Goal: Find specific page/section: Find specific page/section

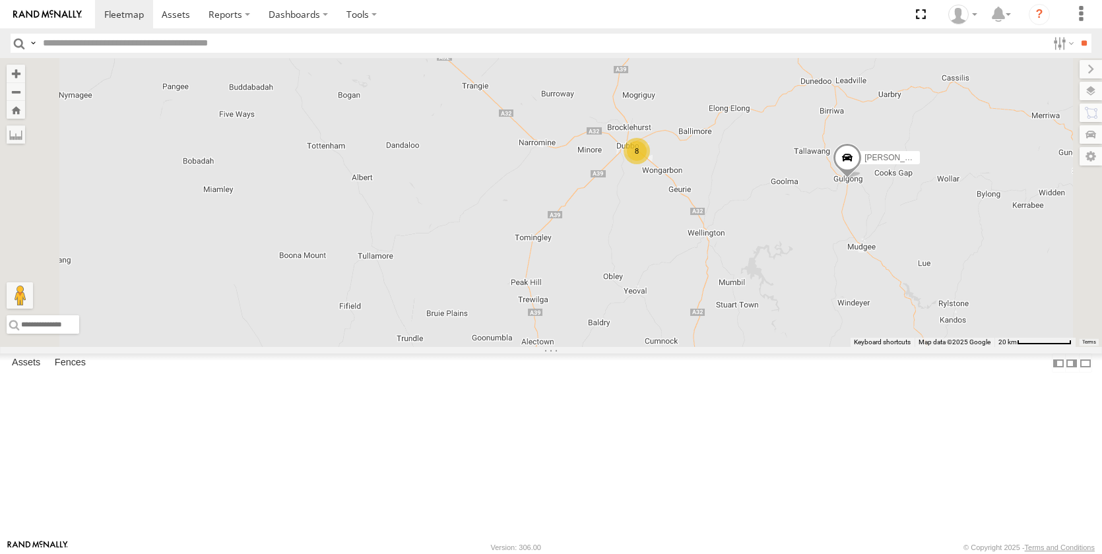
drag, startPoint x: 806, startPoint y: 216, endPoint x: 820, endPoint y: 308, distance: 92.9
click at [820, 308] on div "[PERSON_NAME] [PERSON_NAME] [PERSON_NAME] [PERSON_NAME] - NEW ute [PERSON_NAME]…" at bounding box center [551, 202] width 1102 height 289
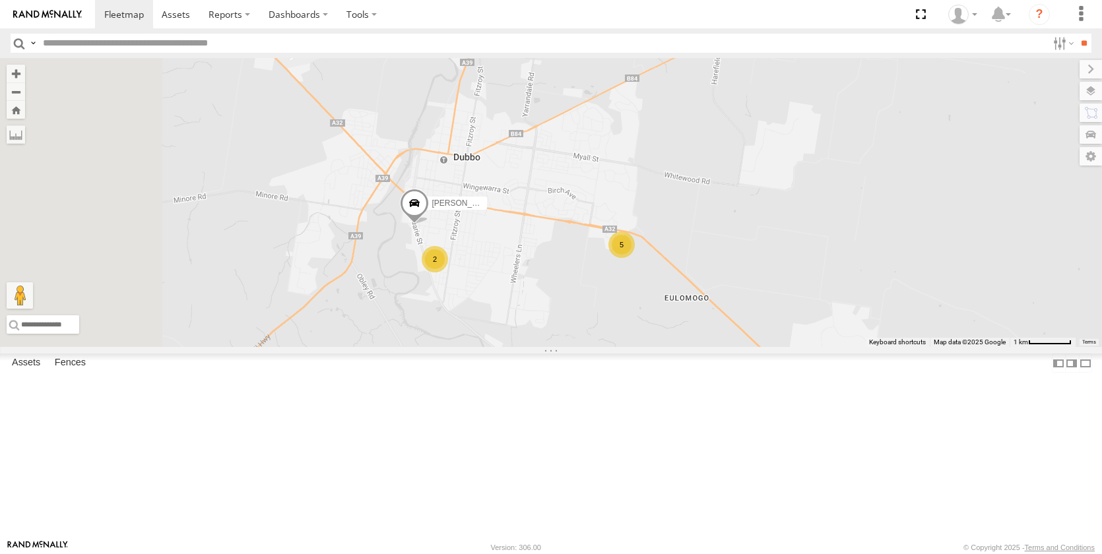
drag, startPoint x: 541, startPoint y: 364, endPoint x: 720, endPoint y: 344, distance: 180.0
click at [720, 344] on div "[PERSON_NAME] [PERSON_NAME] [PERSON_NAME] [PERSON_NAME] - NEW ute [PERSON_NAME]…" at bounding box center [551, 202] width 1102 height 289
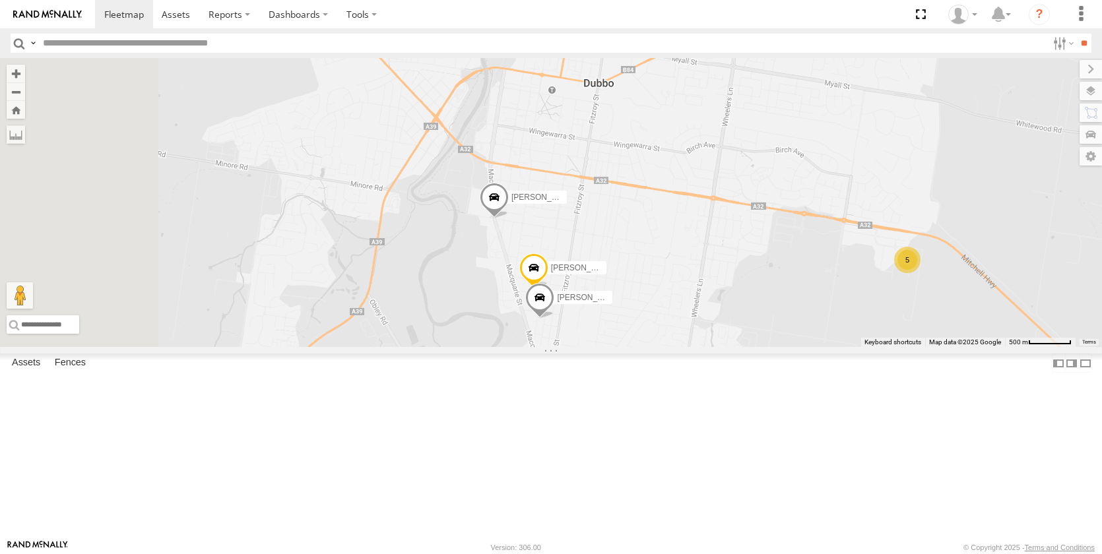
drag, startPoint x: 597, startPoint y: 347, endPoint x: 715, endPoint y: 342, distance: 118.3
click at [715, 342] on div "[PERSON_NAME] [PERSON_NAME] [PERSON_NAME] [PERSON_NAME] - NEW ute [PERSON_NAME]…" at bounding box center [551, 202] width 1102 height 289
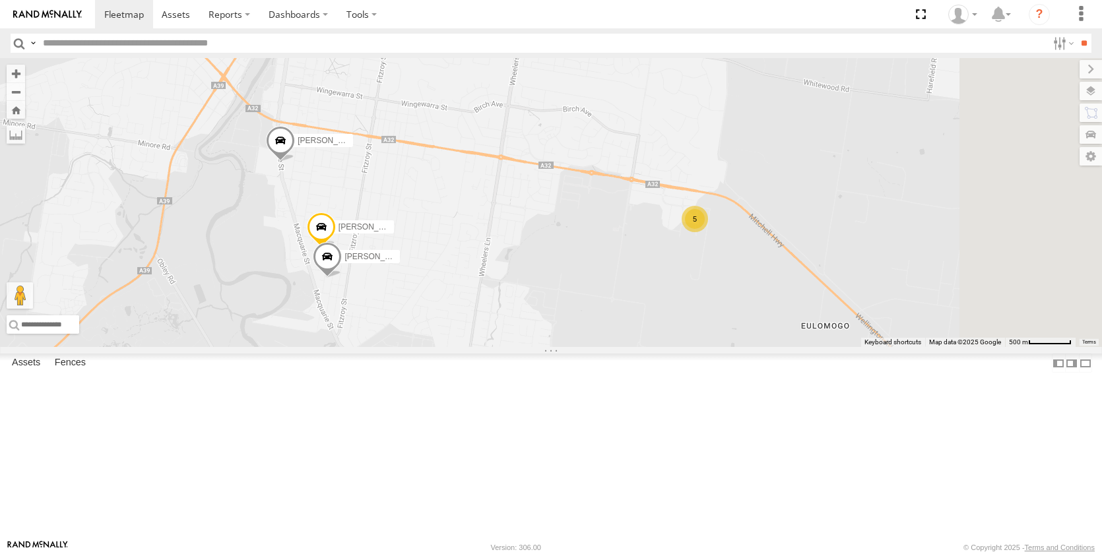
drag, startPoint x: 912, startPoint y: 356, endPoint x: 682, endPoint y: 316, distance: 232.7
click at [682, 316] on div "[PERSON_NAME] [PERSON_NAME] [PERSON_NAME] [PERSON_NAME] - NEW ute [PERSON_NAME]…" at bounding box center [551, 202] width 1102 height 289
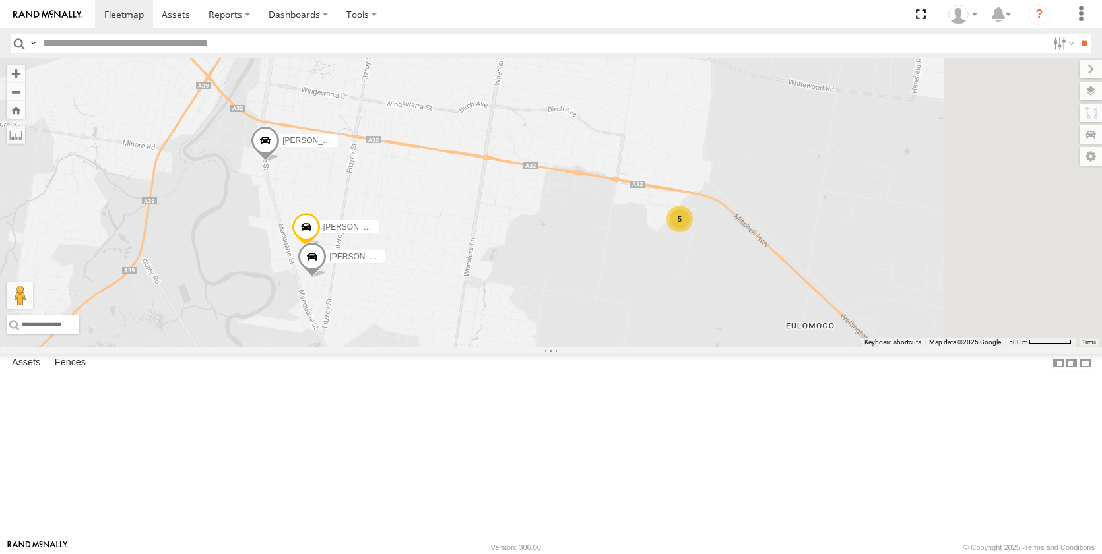
click at [321, 248] on span at bounding box center [306, 231] width 29 height 36
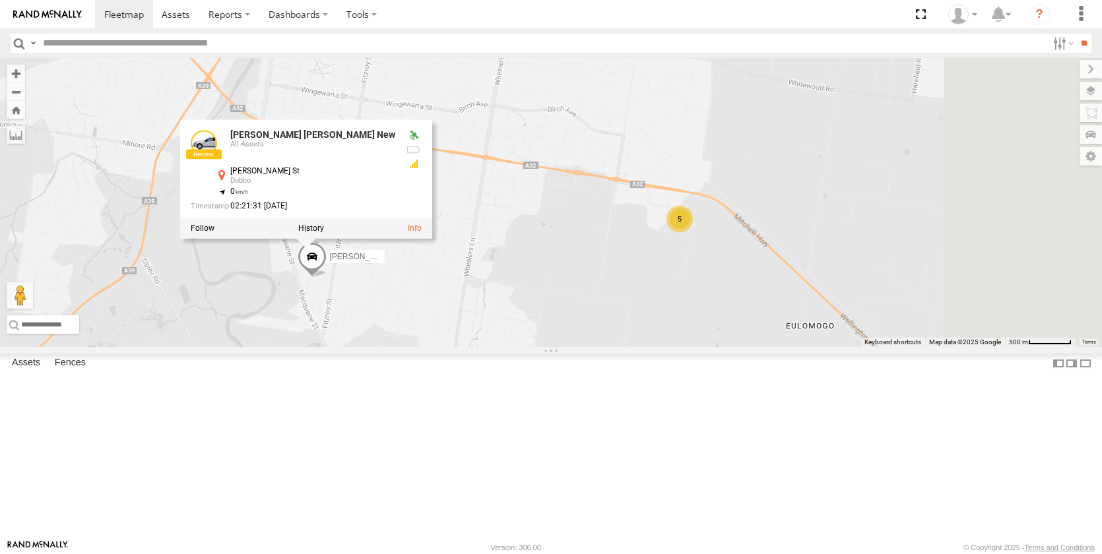
click at [217, 157] on link at bounding box center [204, 144] width 26 height 26
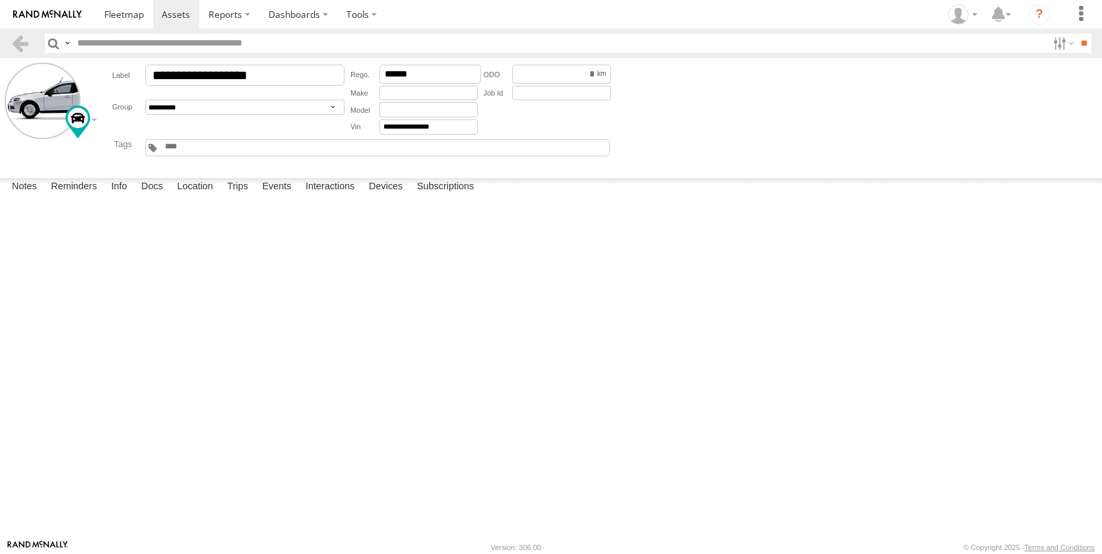
click at [64, 11] on img at bounding box center [47, 14] width 69 height 9
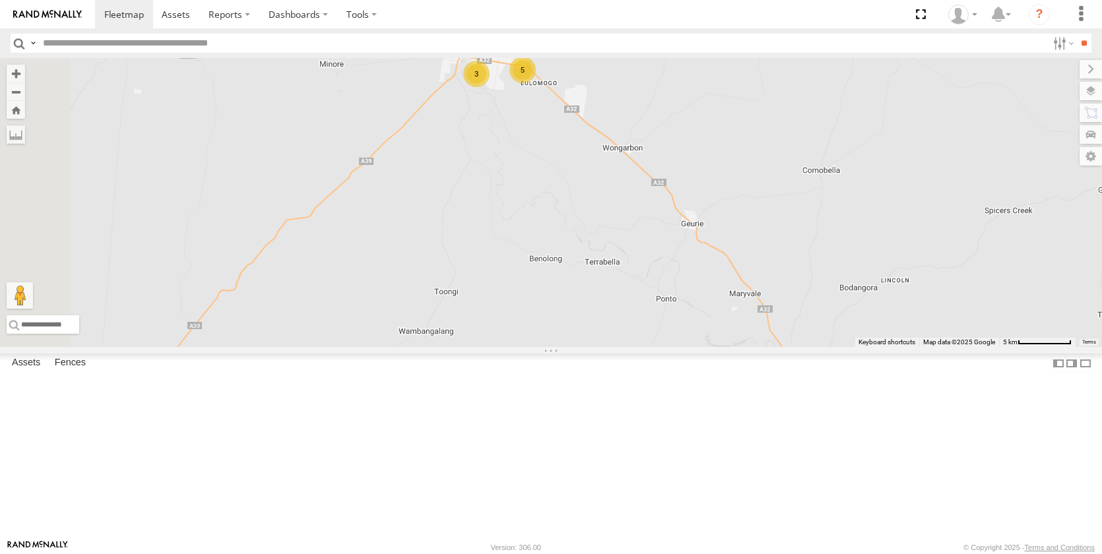
drag, startPoint x: 938, startPoint y: 335, endPoint x: 911, endPoint y: 391, distance: 61.7
click at [941, 347] on div "Darcy Furnell - NEW ute Jack Parker Brandon Edwards Matt Harding 5 3" at bounding box center [551, 202] width 1102 height 289
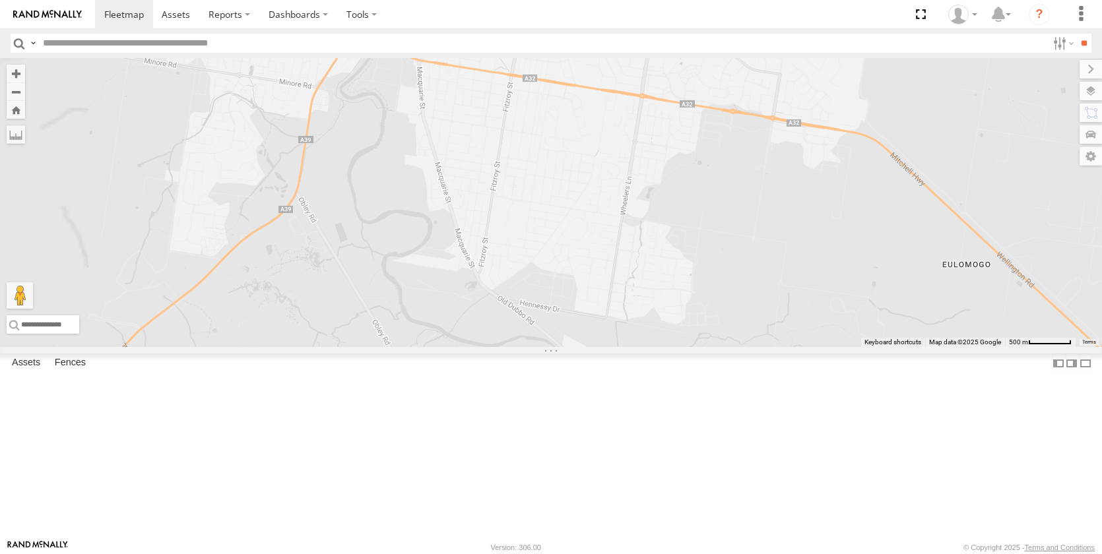
drag, startPoint x: 706, startPoint y: 193, endPoint x: 747, endPoint y: 345, distance: 157.1
click at [747, 347] on div "Darcy Furnell - NEW ute Jack Parker Brandon Edwards Matt Harding" at bounding box center [551, 202] width 1102 height 289
